Goal: Information Seeking & Learning: Learn about a topic

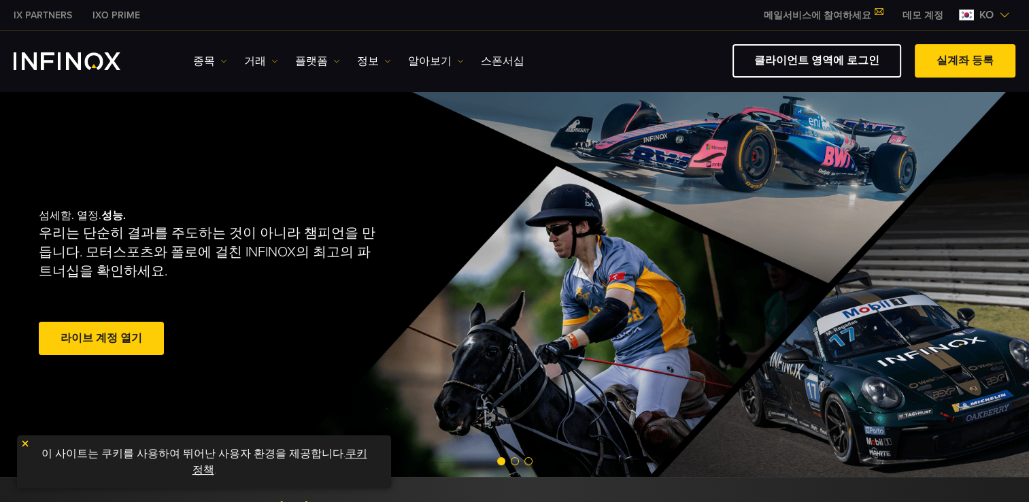
click at [299, 59] on link "플랫폼" at bounding box center [317, 61] width 45 height 16
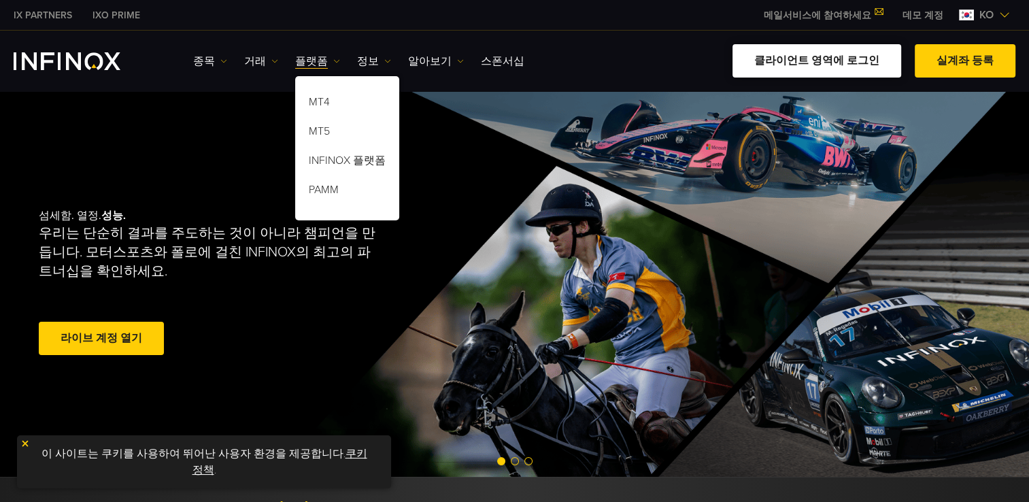
click at [814, 69] on link "클라이언트 영역에 로그인" at bounding box center [817, 60] width 169 height 33
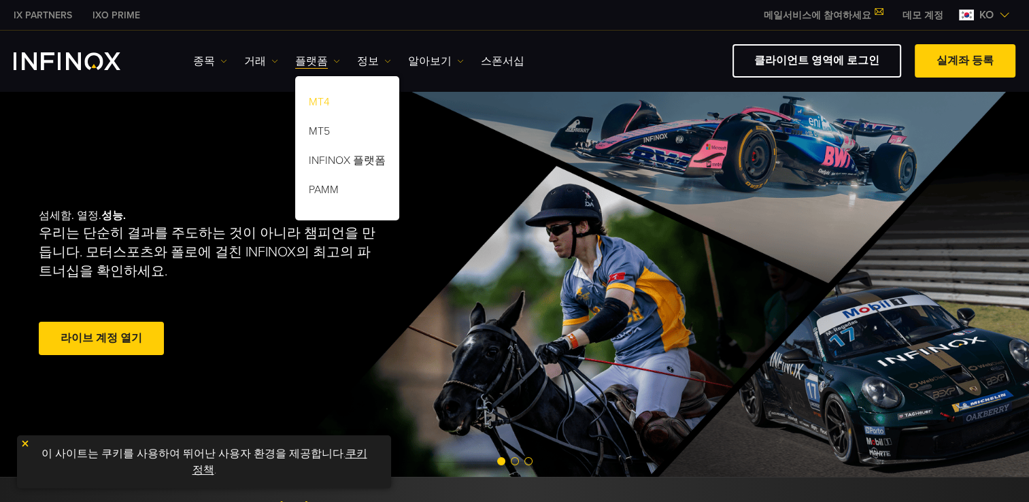
click at [322, 110] on link "MT4" at bounding box center [347, 104] width 104 height 29
